Goal: Transaction & Acquisition: Book appointment/travel/reservation

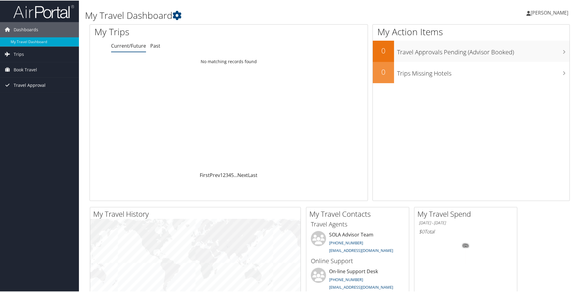
click at [37, 86] on span "Travel Approval" at bounding box center [30, 84] width 32 height 15
click at [26, 71] on span "Book Travel" at bounding box center [25, 69] width 23 height 15
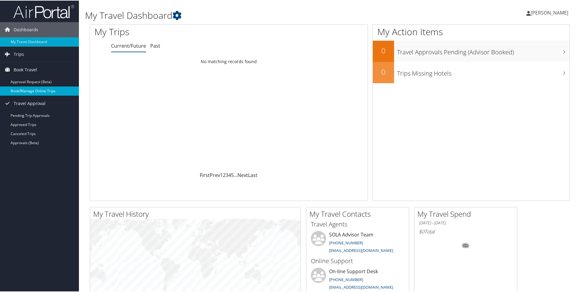
click at [33, 88] on link "Book/Manage Online Trips" at bounding box center [39, 90] width 79 height 9
